Goal: Task Accomplishment & Management: Manage account settings

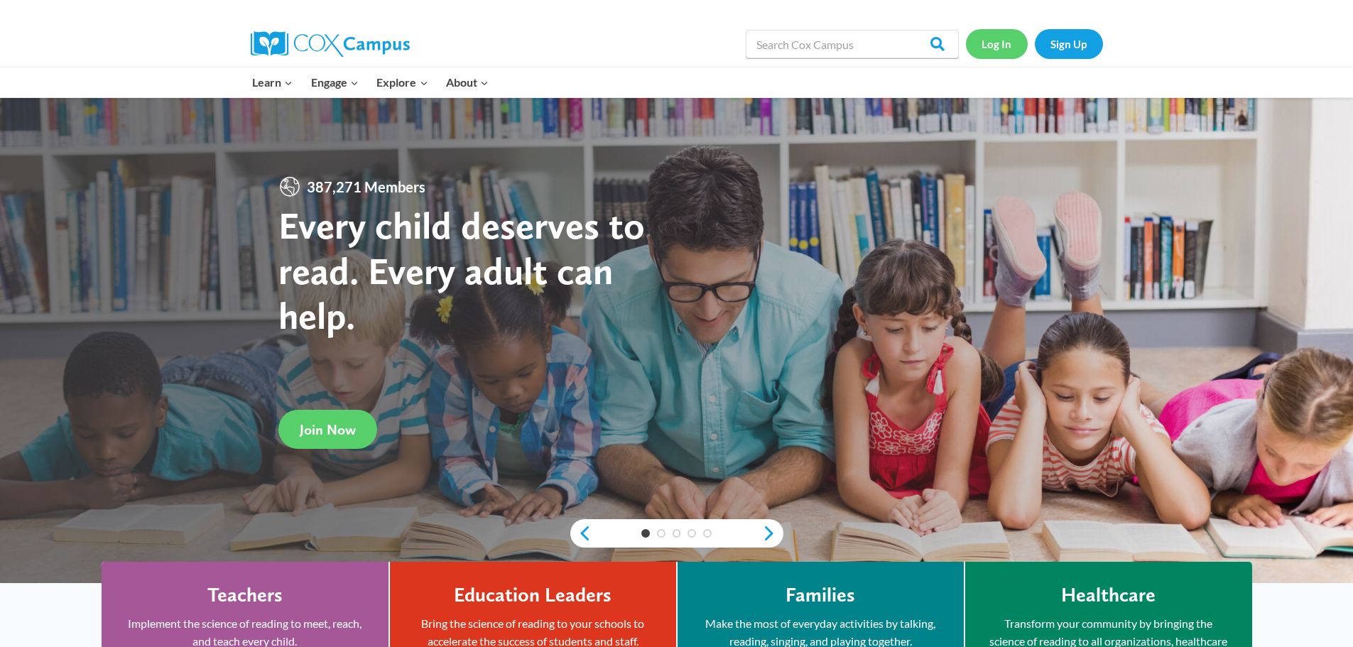
click at [1001, 45] on link "Log In" at bounding box center [997, 43] width 62 height 29
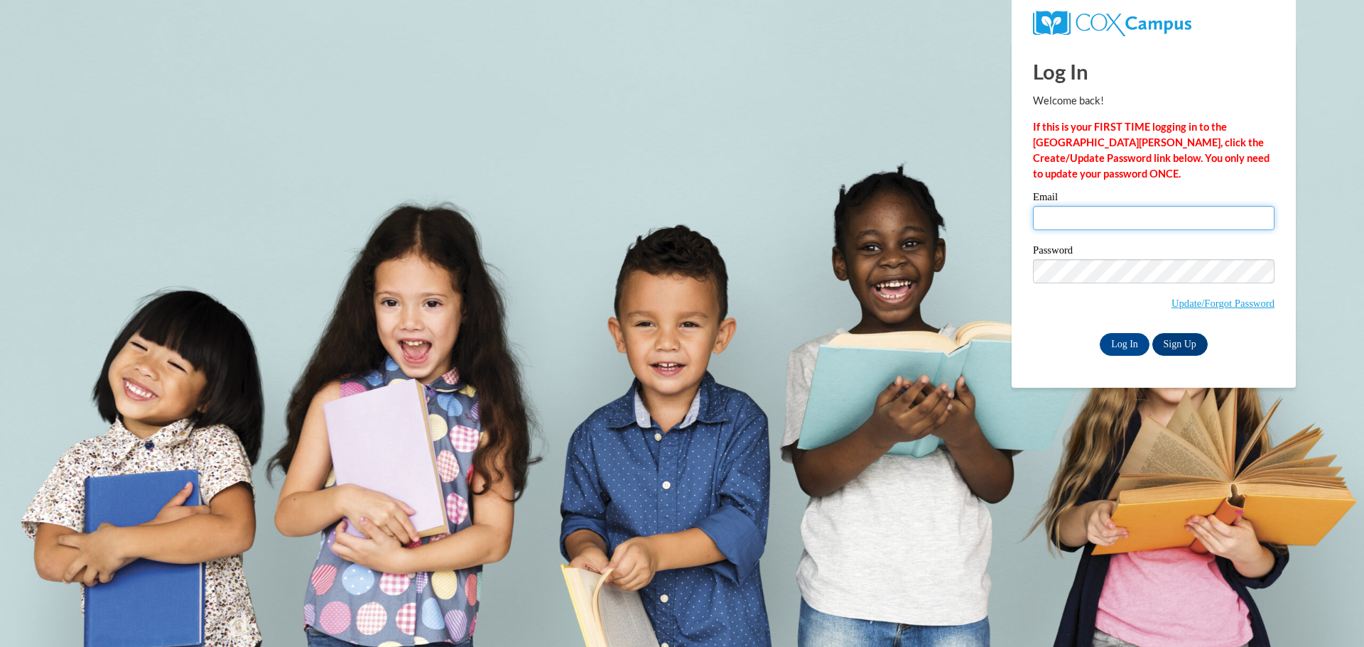
click at [1040, 212] on input "Email" at bounding box center [1153, 218] width 241 height 24
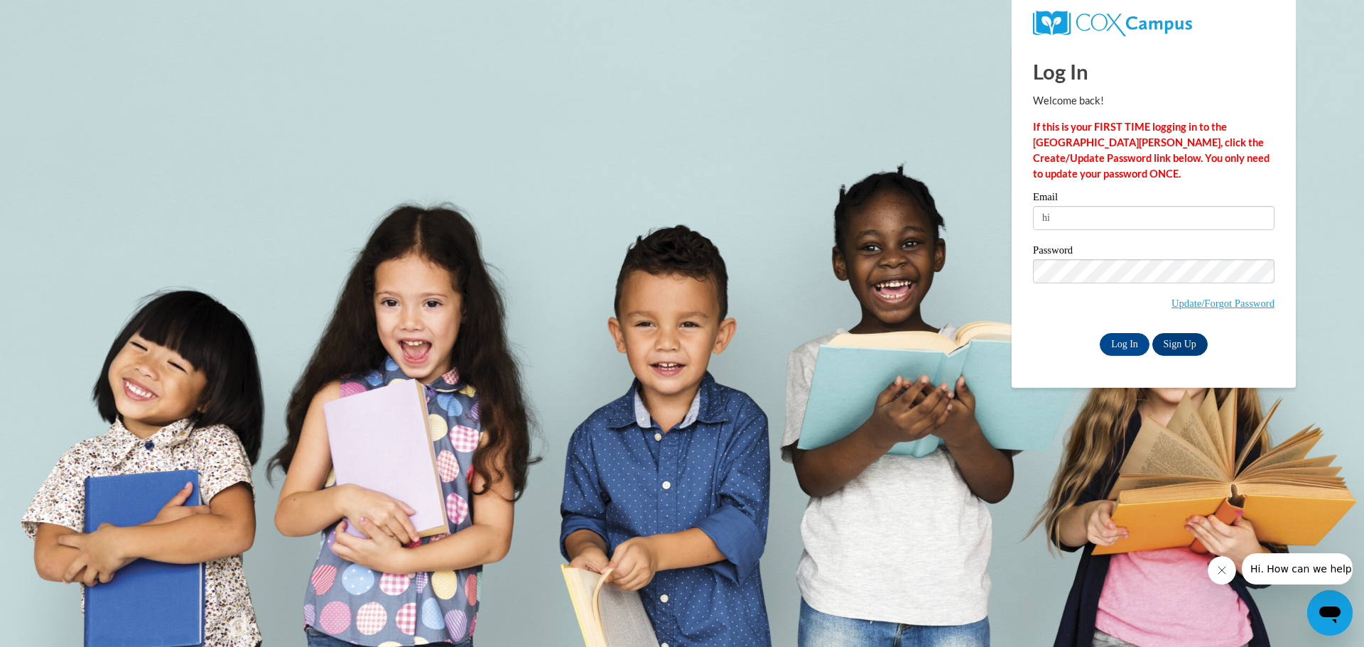
type input "h"
type input "n"
